Goal: Task Accomplishment & Management: Complete application form

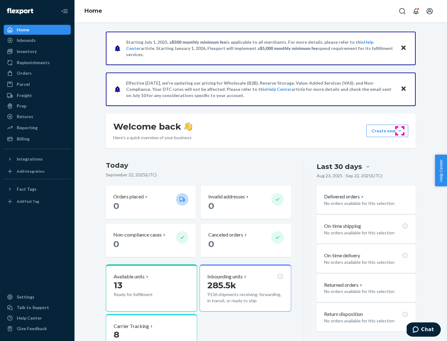
click at [400, 131] on button "Create new Create new inbound Create new order Create new product" at bounding box center [387, 131] width 42 height 12
click at [37, 40] on div "Inbounds" at bounding box center [37, 40] width 66 height 9
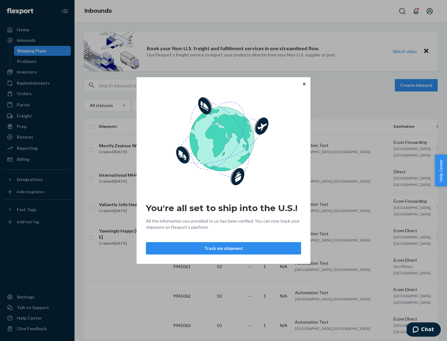
click at [304, 84] on icon "Close" at bounding box center [304, 84] width 2 height 2
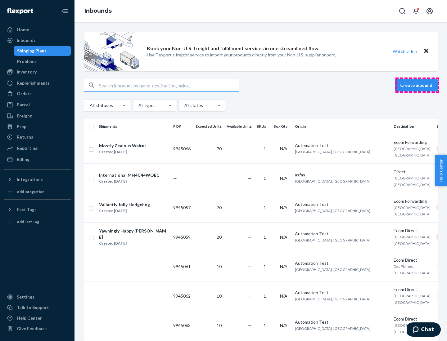
click at [417, 85] on button "Create inbound" at bounding box center [416, 85] width 43 height 12
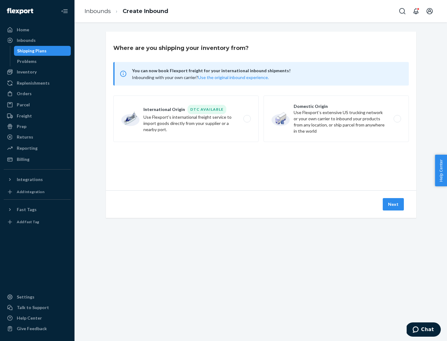
click at [336, 119] on label "Domestic Origin Use Flexport’s extensive US trucking network or your own carrie…" at bounding box center [335, 119] width 145 height 47
click at [397, 119] on input "Domestic Origin Use Flexport’s extensive US trucking network or your own carrie…" at bounding box center [399, 119] width 4 height 4
radio input "true"
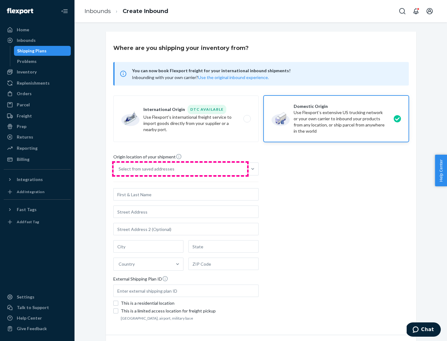
click at [180, 169] on div "Select from saved addresses" at bounding box center [180, 169] width 133 height 12
click at [119, 169] on input "Select from saved addresses" at bounding box center [119, 169] width 1 height 6
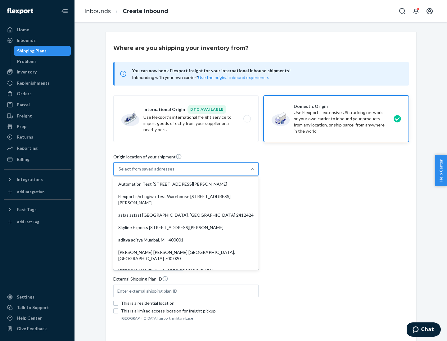
scroll to position [2, 0]
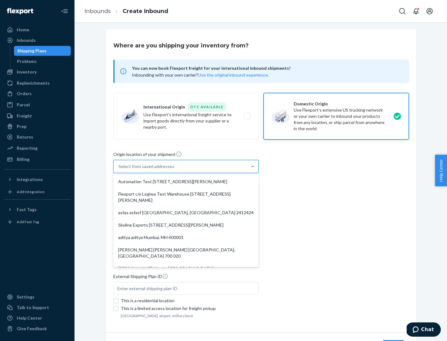
click at [186, 182] on div "Automation Test [STREET_ADDRESS][PERSON_NAME]" at bounding box center [185, 182] width 143 height 12
click at [119, 170] on input "option Automation Test [STREET_ADDRESS][PERSON_NAME]. 9 results available. Use …" at bounding box center [119, 167] width 1 height 6
type input "Automation Test"
type input "[STREET_ADDRESS][PERSON_NAME]"
type input "9th Floor"
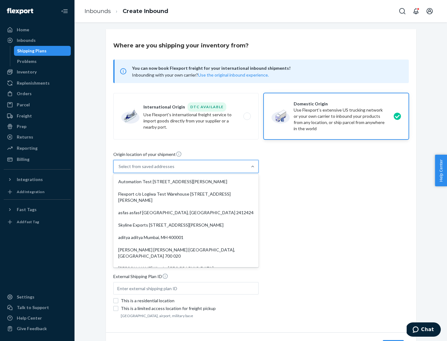
type input "[GEOGRAPHIC_DATA]"
type input "CA"
type input "94104"
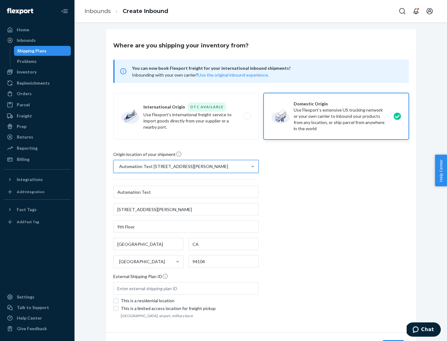
scroll to position [36, 0]
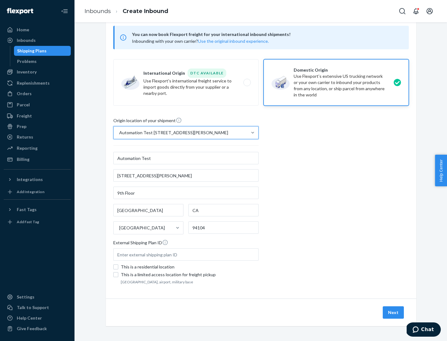
click at [393, 313] on button "Next" at bounding box center [393, 313] width 21 height 12
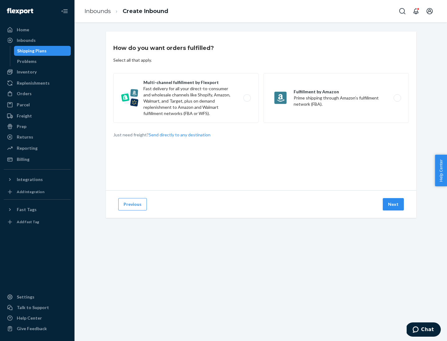
click at [186, 98] on label "Multi-channel fulfillment by Flexport Fast delivery for all your direct-to-cons…" at bounding box center [185, 98] width 145 height 50
click at [247, 98] on input "Multi-channel fulfillment by Flexport Fast delivery for all your direct-to-cons…" at bounding box center [249, 98] width 4 height 4
radio input "true"
click at [393, 204] on button "Next" at bounding box center [393, 204] width 21 height 12
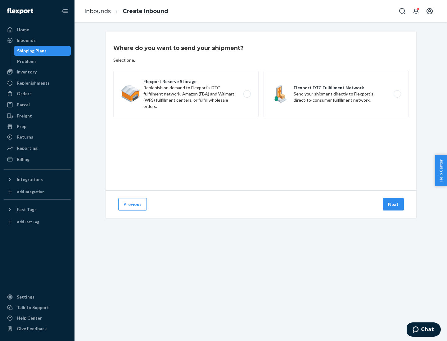
click at [186, 94] on label "Flexport Reserve Storage Replenish on demand to Flexport's DTC fulfillment netw…" at bounding box center [185, 94] width 145 height 47
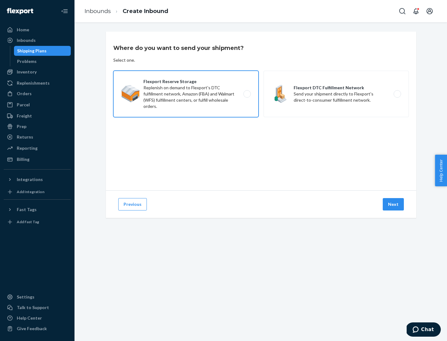
click at [247, 94] on input "Flexport Reserve Storage Replenish on demand to Flexport's DTC fulfillment netw…" at bounding box center [249, 94] width 4 height 4
radio input "true"
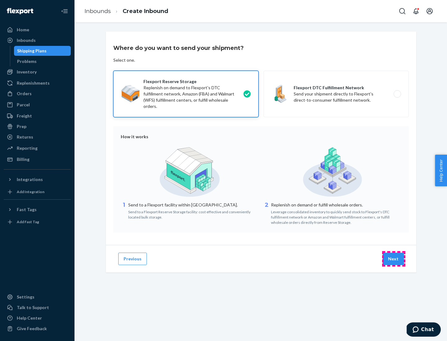
click at [393, 259] on button "Next" at bounding box center [393, 259] width 21 height 12
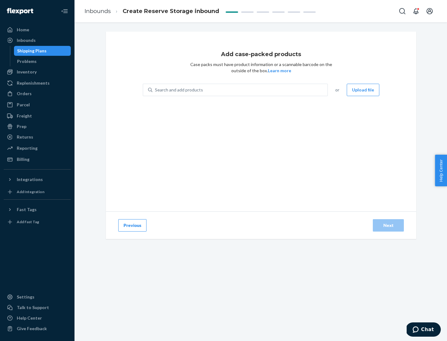
click at [240, 90] on div "Search and add products" at bounding box center [239, 89] width 175 height 11
click at [155, 90] on input "Search and add products" at bounding box center [155, 90] width 1 height 6
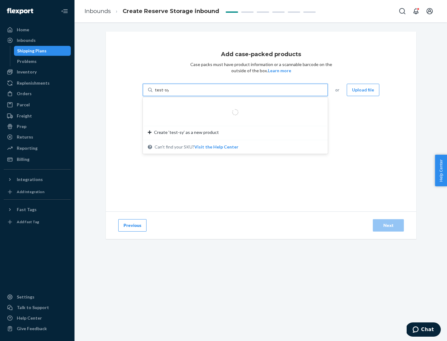
type input "test-syn"
click at [233, 105] on div "test - syn - test" at bounding box center [233, 105] width 170 height 6
click at [171, 93] on input "test-syn" at bounding box center [163, 90] width 16 height 6
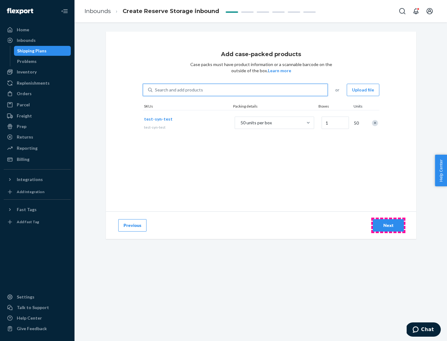
click at [388, 226] on div "Next" at bounding box center [388, 225] width 20 height 6
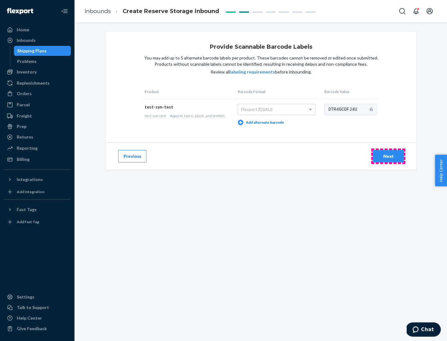
click at [388, 156] on div "Next" at bounding box center [388, 156] width 20 height 6
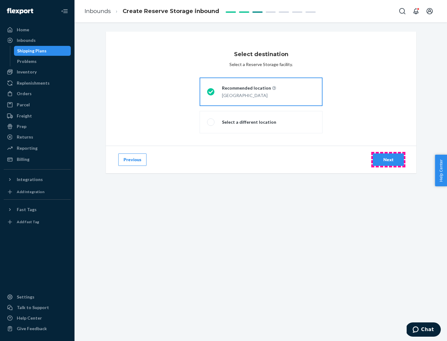
click at [388, 160] on div "Next" at bounding box center [388, 160] width 20 height 6
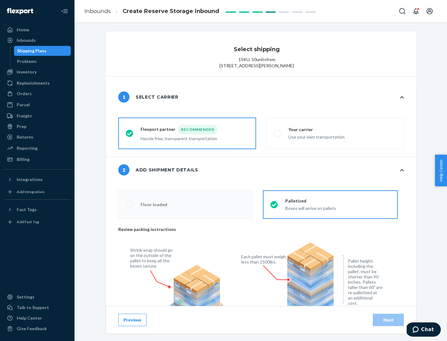
radio input "false"
type input "1"
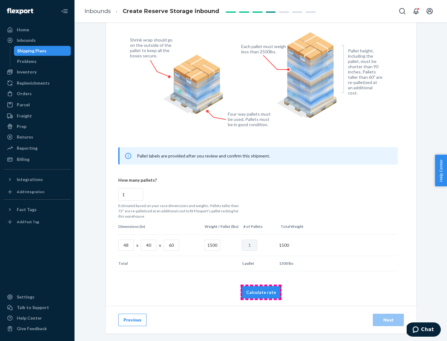
click at [261, 292] on button "Calculate rate" at bounding box center [261, 292] width 40 height 12
radio input "false"
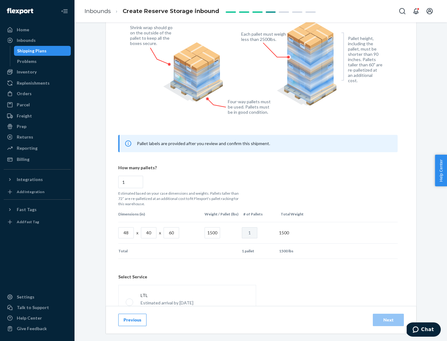
scroll to position [274, 0]
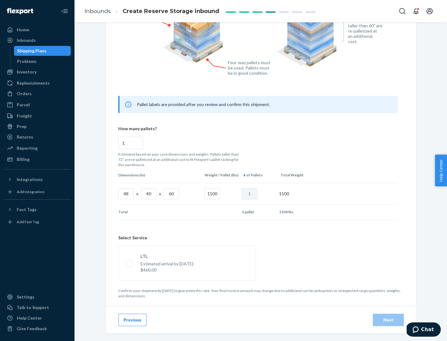
click at [187, 263] on p "Estimated arrival by [DATE]" at bounding box center [167, 264] width 53 height 6
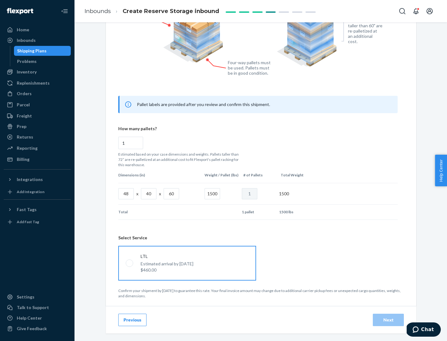
click at [130, 263] on input "LTL Estimated arrival by [DATE] $460.00" at bounding box center [128, 263] width 4 height 4
radio input "true"
radio input "false"
click at [388, 320] on div "Next" at bounding box center [388, 320] width 20 height 6
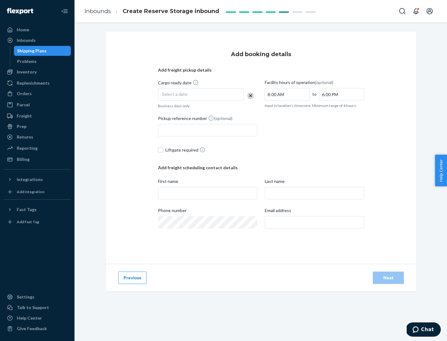
click at [201, 95] on div "Select a date" at bounding box center [201, 94] width 86 height 12
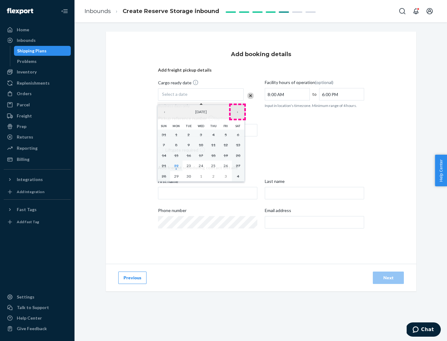
click at [237, 112] on button "›" at bounding box center [238, 112] width 14 height 14
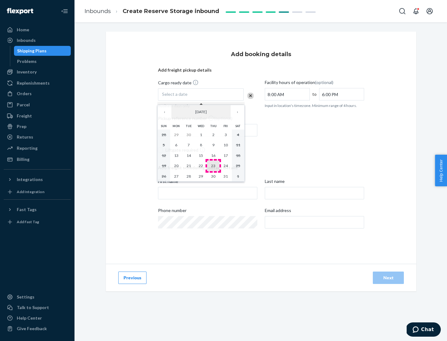
click at [213, 166] on abbr "23" at bounding box center [213, 166] width 4 height 5
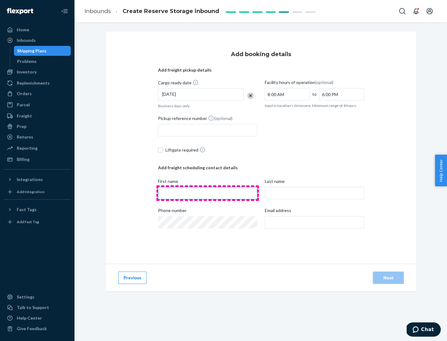
click at [208, 193] on input "First name" at bounding box center [207, 193] width 99 height 12
type input "[PERSON_NAME]"
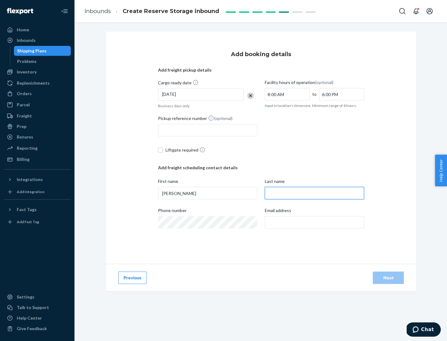
click at [314, 193] on input "Last name" at bounding box center [314, 193] width 99 height 12
type input "Doe"
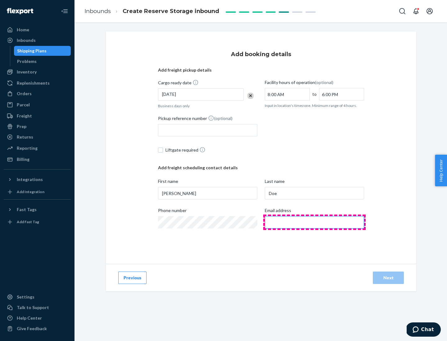
click at [314, 222] on input "Email address" at bounding box center [314, 222] width 99 height 12
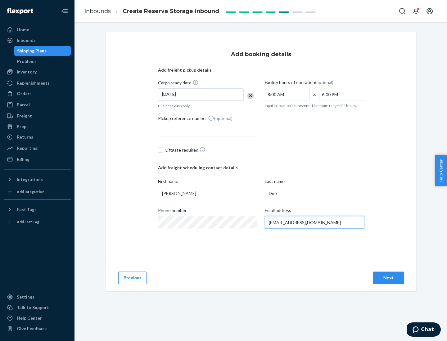
type input "[EMAIL_ADDRESS][DOMAIN_NAME]"
click at [388, 278] on div "Next" at bounding box center [388, 278] width 20 height 6
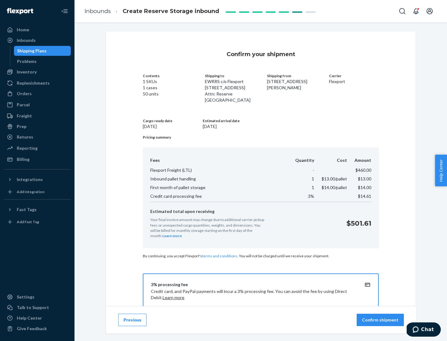
scroll to position [89, 0]
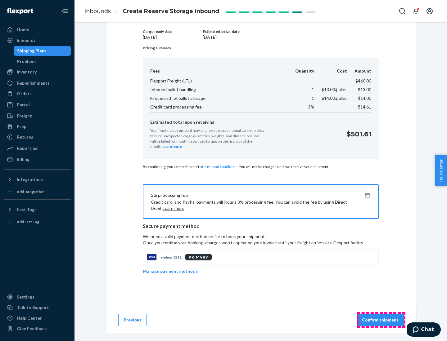
click at [381, 320] on p "Confirm shipment" at bounding box center [380, 320] width 37 height 6
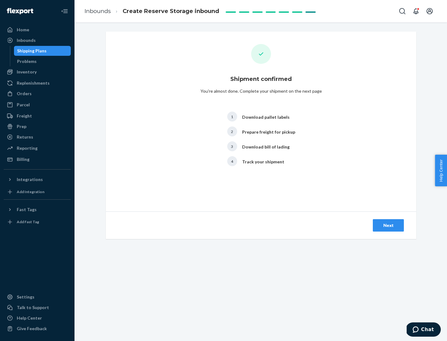
click at [388, 226] on div "Next" at bounding box center [388, 225] width 20 height 6
